Goal: Transaction & Acquisition: Purchase product/service

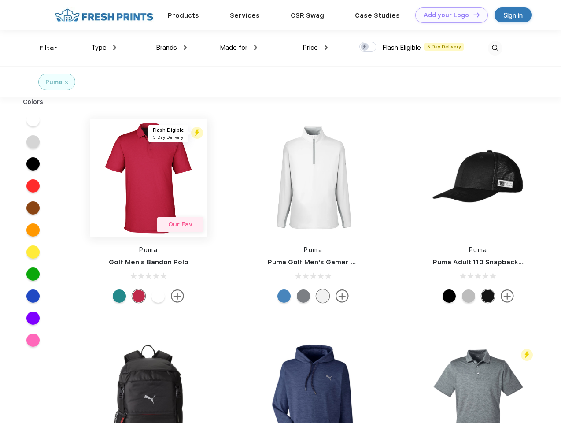
scroll to position [0, 0]
click at [449, 15] on link "Add your Logo Design Tool" at bounding box center [452, 14] width 73 height 15
click at [0, 0] on div "Design Tool" at bounding box center [0, 0] width 0 height 0
click at [473, 15] on link "Add your Logo Design Tool" at bounding box center [452, 14] width 73 height 15
click at [42, 48] on div "Filter" at bounding box center [48, 48] width 18 height 10
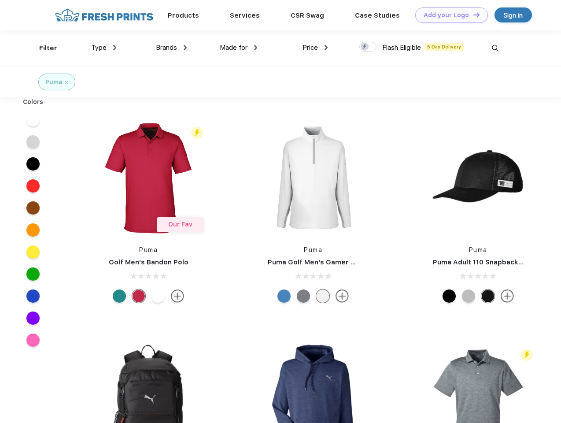
click at [104, 48] on span "Type" at bounding box center [98, 48] width 15 height 8
click at [171, 48] on span "Brands" at bounding box center [166, 48] width 21 height 8
click at [239, 48] on span "Made for" at bounding box center [234, 48] width 28 height 8
click at [316, 48] on span "Price" at bounding box center [310, 48] width 15 height 8
click at [368, 47] on div at bounding box center [368, 47] width 17 height 10
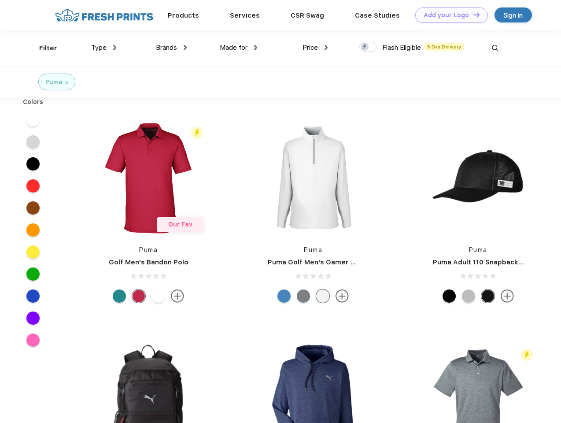
click at [365, 47] on input "checkbox" at bounding box center [363, 44] width 6 height 6
click at [495, 48] on img at bounding box center [495, 48] width 15 height 15
